Goal: Information Seeking & Learning: Understand process/instructions

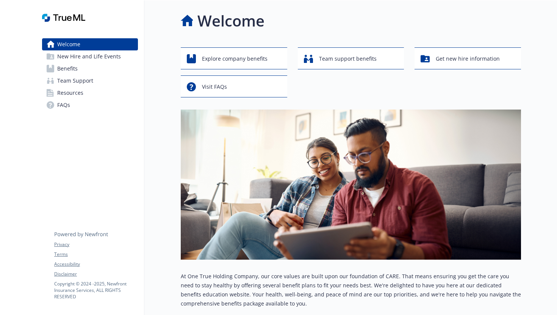
click at [69, 60] on span "New Hire and Life Events" at bounding box center [89, 56] width 64 height 12
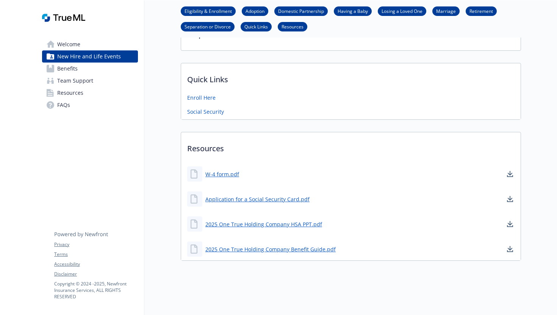
scroll to position [387, 0]
